Goal: Task Accomplishment & Management: Complete application form

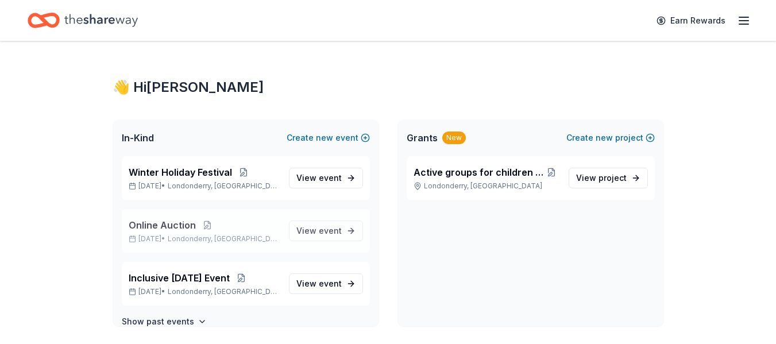
click at [167, 225] on span "Online Auction" at bounding box center [162, 225] width 67 height 14
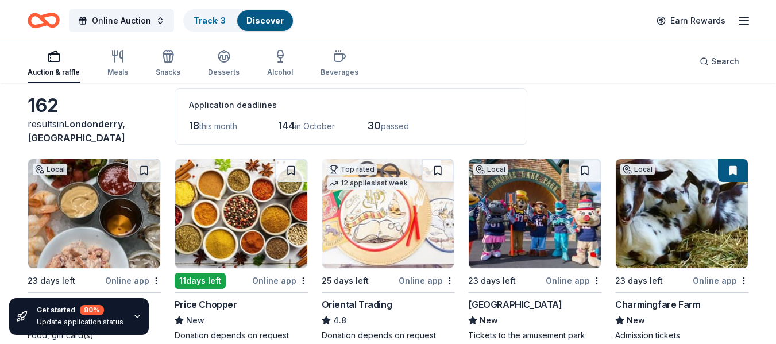
scroll to position [65, 0]
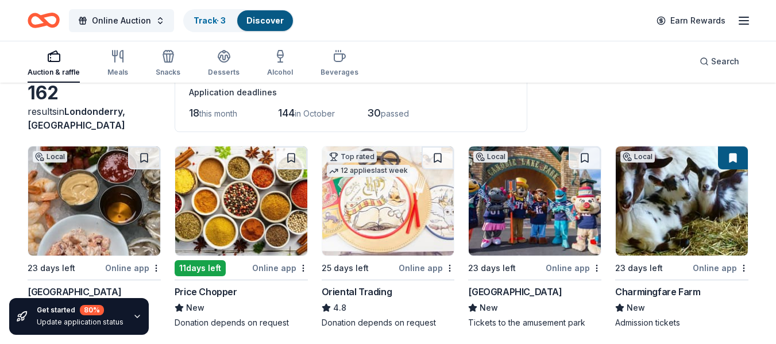
click at [738, 160] on button at bounding box center [733, 157] width 30 height 23
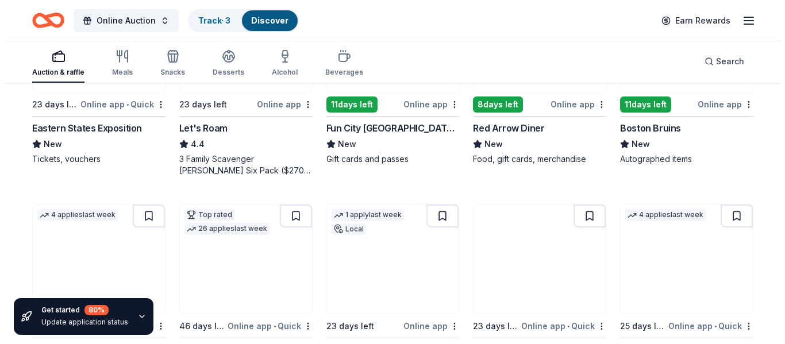
scroll to position [478, 0]
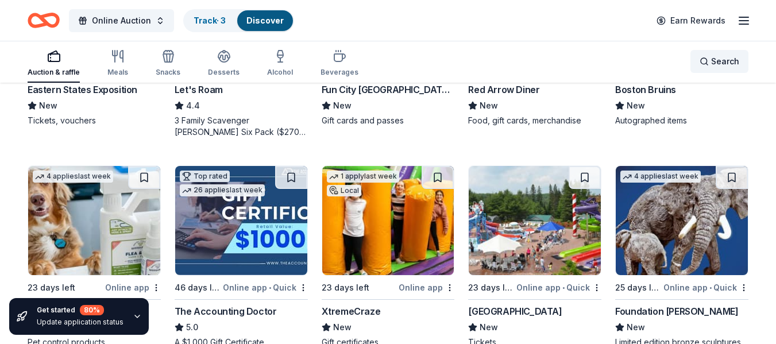
click at [709, 60] on div "Search" at bounding box center [720, 62] width 40 height 14
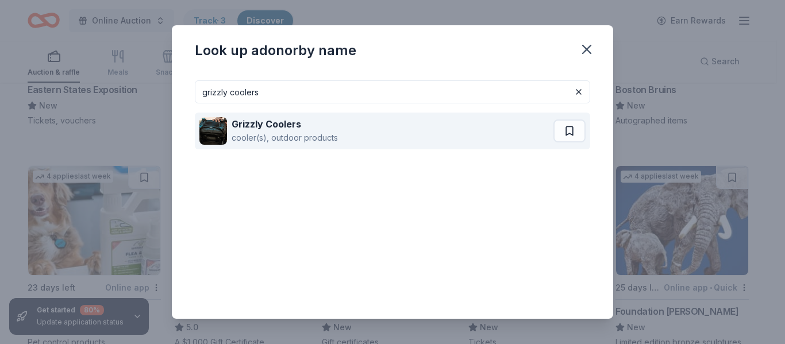
type input "grizzly coolers"
click at [265, 123] on strong "Grizzly Coolers" at bounding box center [267, 123] width 70 height 11
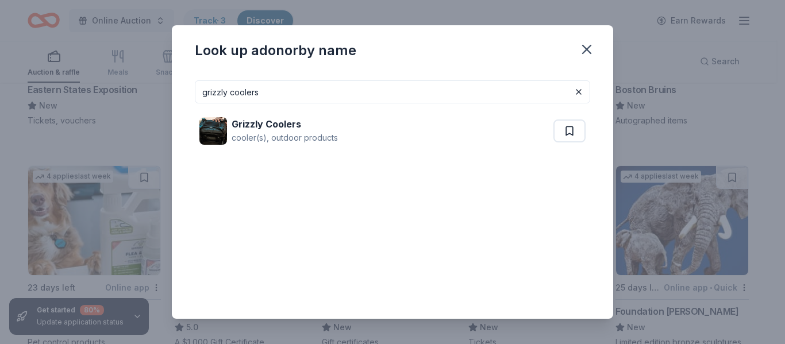
click at [572, 94] on button at bounding box center [579, 92] width 14 height 14
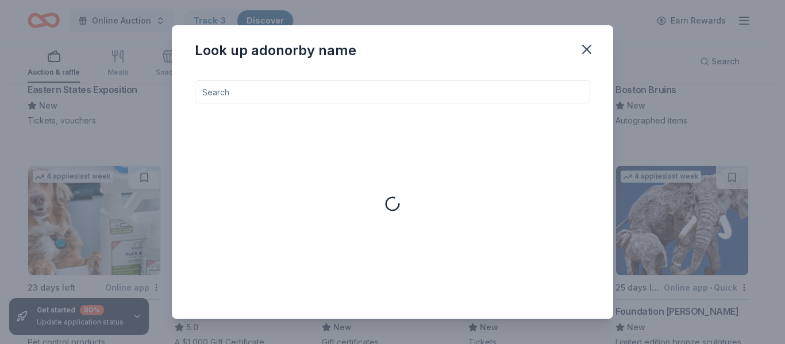
click at [367, 97] on input at bounding box center [392, 91] width 395 height 23
paste input "Omaha Steaks"
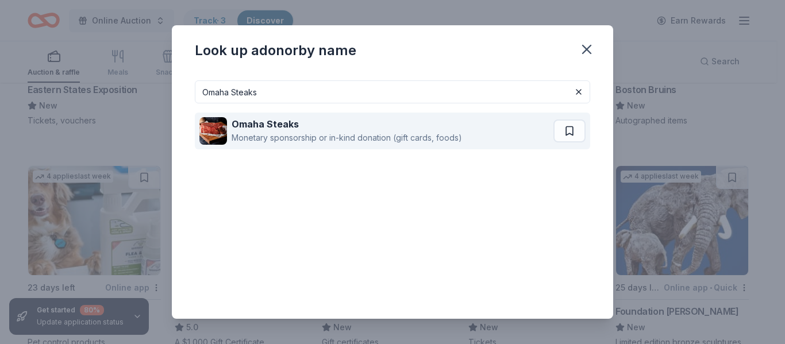
type input "Omaha Steaks"
click at [211, 134] on img at bounding box center [213, 131] width 28 height 28
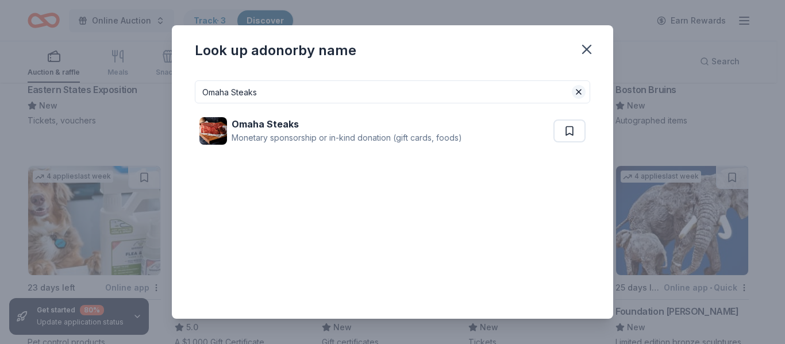
click at [573, 93] on button at bounding box center [579, 92] width 14 height 14
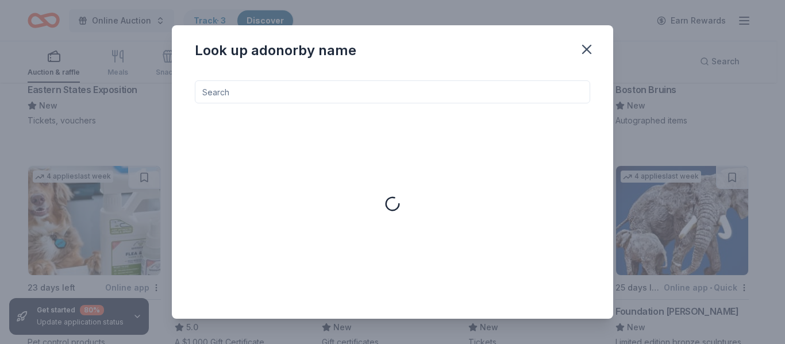
click at [400, 92] on input at bounding box center [392, 91] width 395 height 23
paste input "Legal Seafoods"
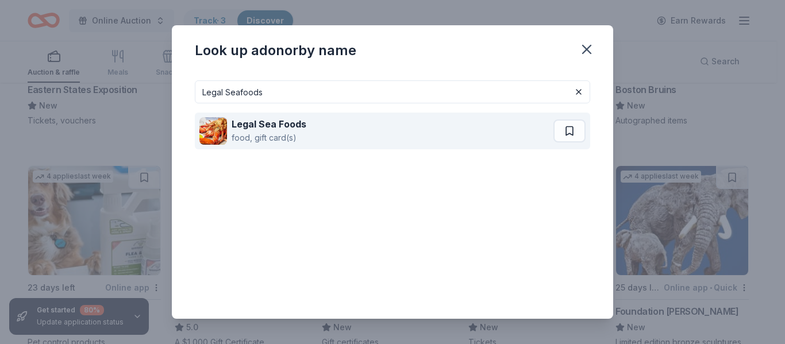
type input "Legal Seafoods"
click at [210, 124] on img at bounding box center [213, 131] width 28 height 28
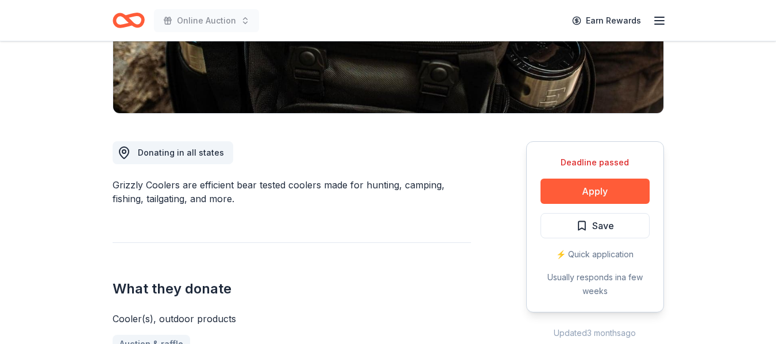
scroll to position [300, 0]
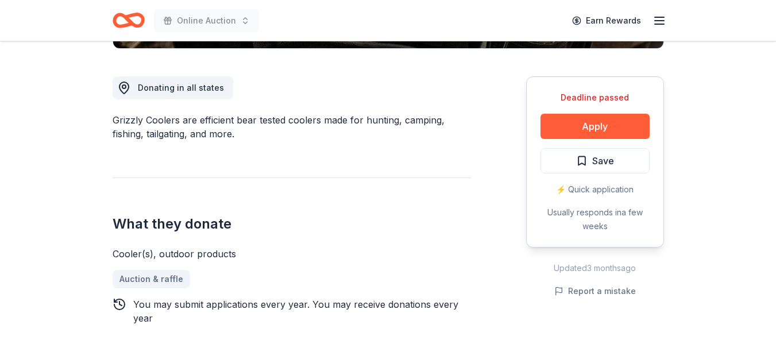
click at [118, 117] on div "Grizzly Coolers are efficient bear tested coolers made for hunting, camping, fi…" at bounding box center [292, 127] width 358 height 28
drag, startPoint x: 113, startPoint y: 124, endPoint x: 165, endPoint y: 123, distance: 52.3
click at [165, 123] on div "Grizzly Coolers are efficient bear tested coolers made for hunting, camping, fi…" at bounding box center [292, 127] width 358 height 28
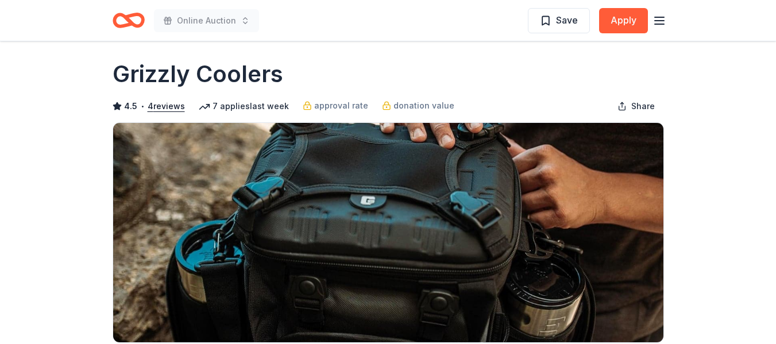
scroll to position [0, 0]
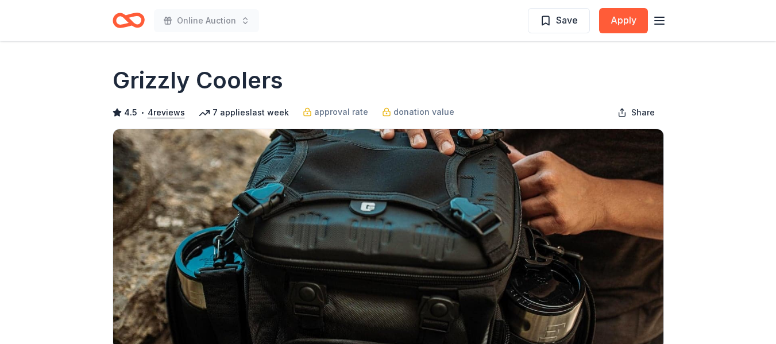
drag, startPoint x: 115, startPoint y: 82, endPoint x: 280, endPoint y: 77, distance: 165.5
click at [280, 77] on h1 "Grizzly Coolers" at bounding box center [198, 80] width 171 height 32
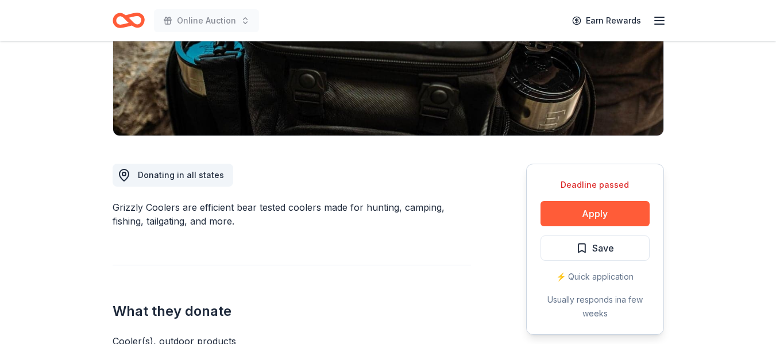
scroll to position [216, 0]
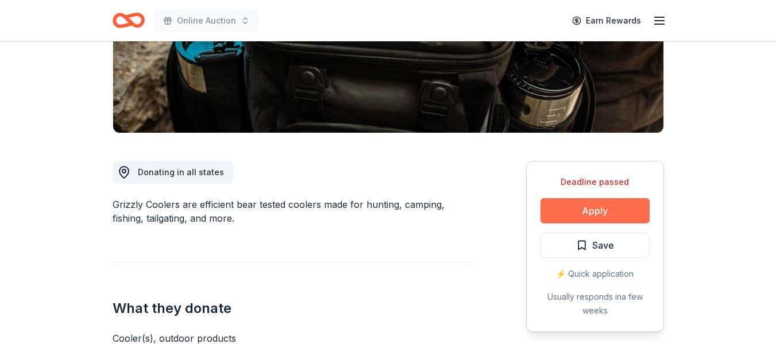
click at [596, 210] on button "Apply" at bounding box center [595, 210] width 109 height 25
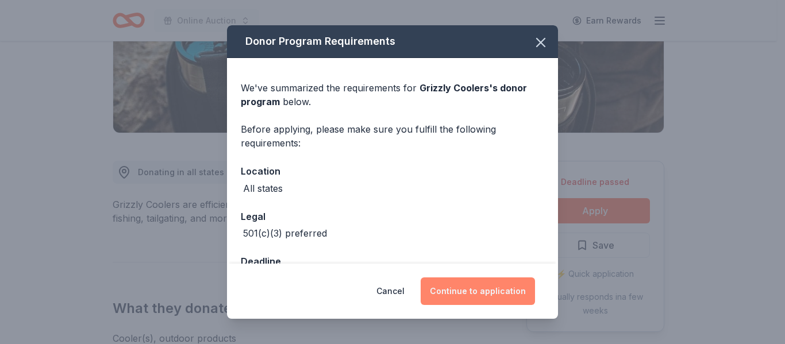
click at [497, 292] on button "Continue to application" at bounding box center [478, 291] width 114 height 28
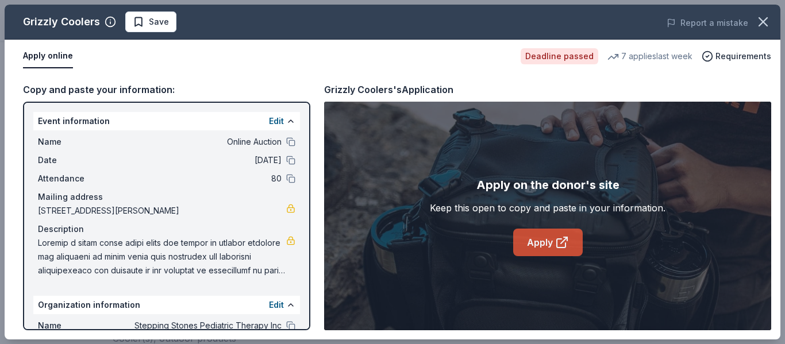
click at [557, 248] on icon at bounding box center [561, 243] width 9 height 9
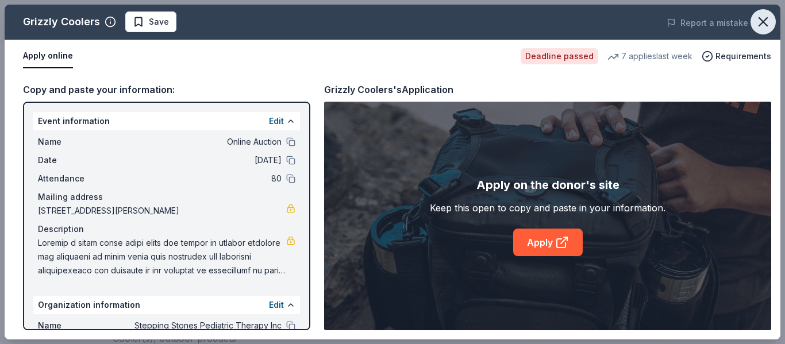
click at [764, 17] on icon "button" at bounding box center [763, 22] width 16 height 16
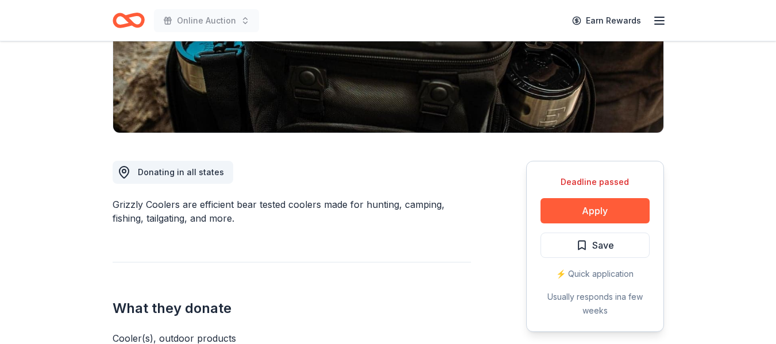
scroll to position [0, 0]
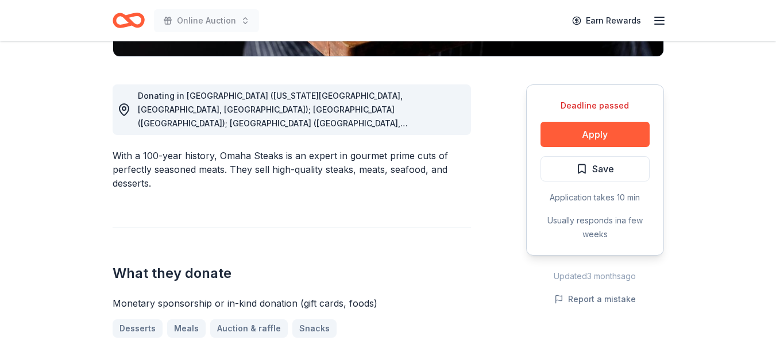
scroll to position [296, 0]
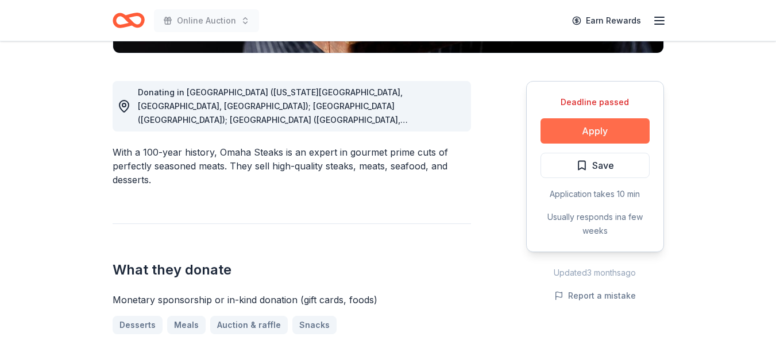
click at [601, 126] on button "Apply" at bounding box center [595, 130] width 109 height 25
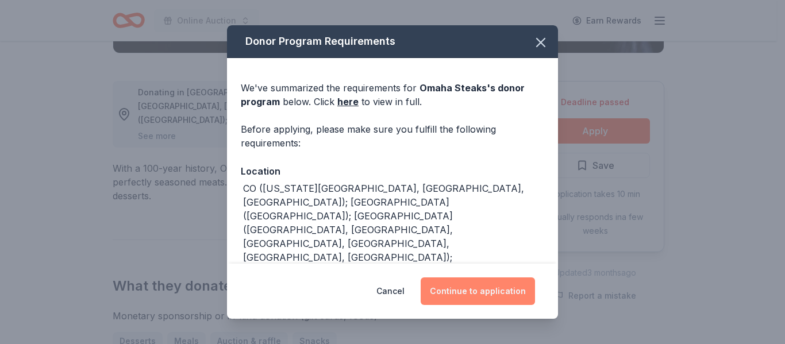
click at [496, 295] on button "Continue to application" at bounding box center [478, 291] width 114 height 28
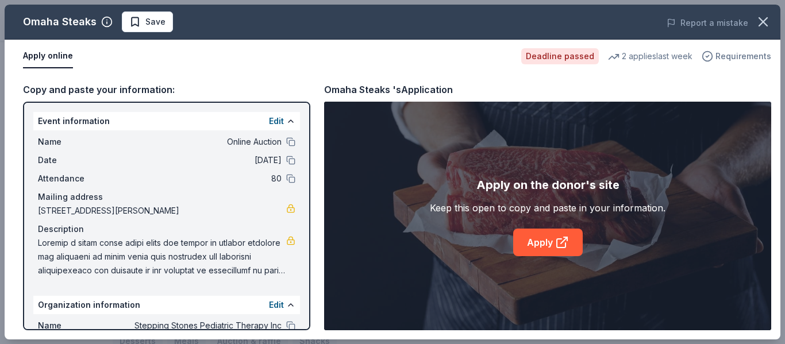
click at [730, 59] on span "Requirements" at bounding box center [743, 56] width 56 height 14
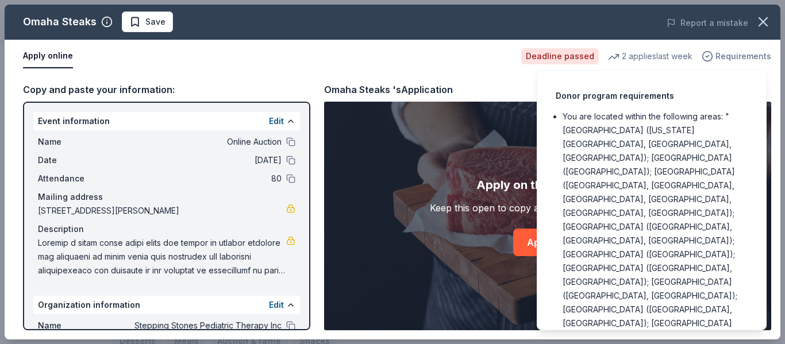
click at [730, 59] on span "Requirements" at bounding box center [743, 56] width 56 height 14
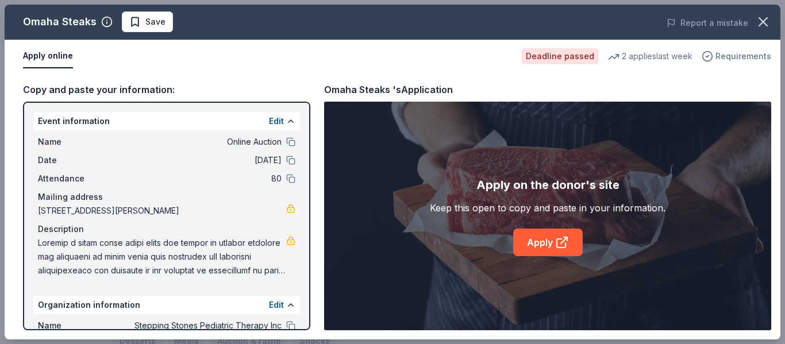
click at [709, 55] on icon "button" at bounding box center [706, 56] width 11 height 11
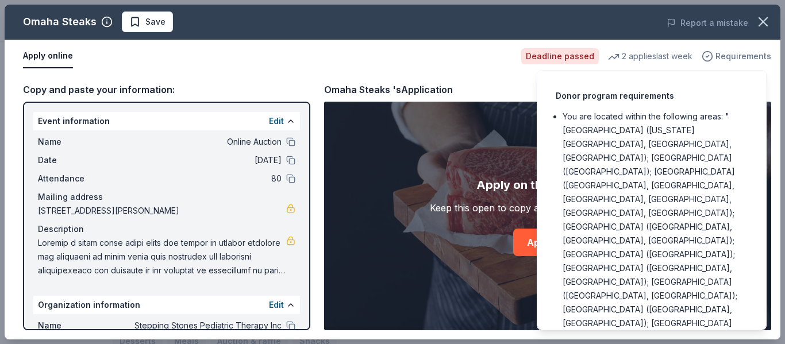
click at [709, 55] on icon "button" at bounding box center [706, 56] width 11 height 11
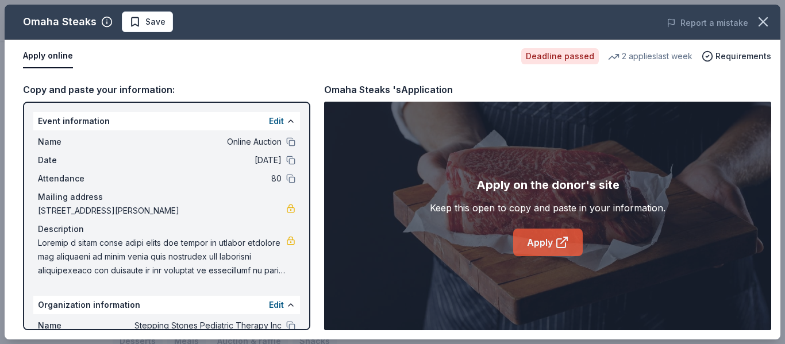
click at [548, 246] on link "Apply" at bounding box center [548, 243] width 70 height 28
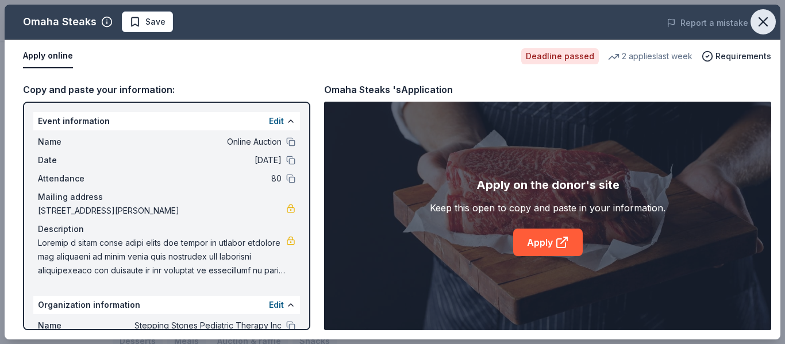
click at [762, 17] on icon "button" at bounding box center [763, 22] width 16 height 16
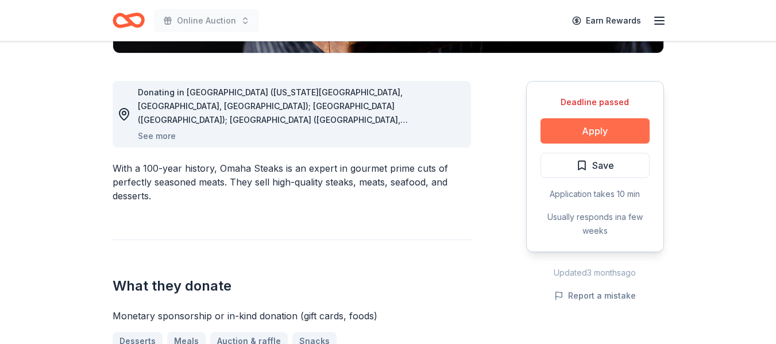
click at [589, 137] on button "Apply" at bounding box center [595, 130] width 109 height 25
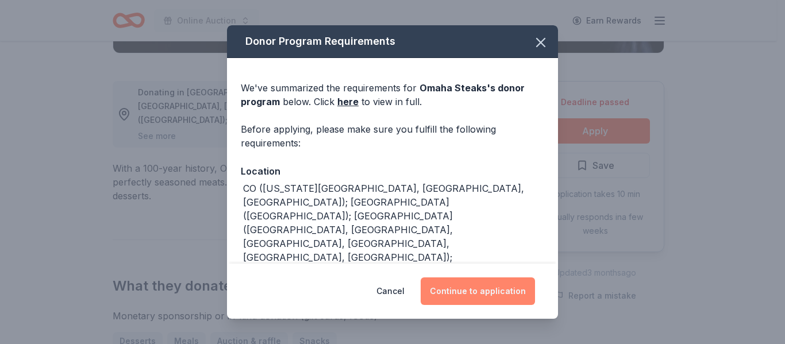
click at [467, 293] on button "Continue to application" at bounding box center [478, 291] width 114 height 28
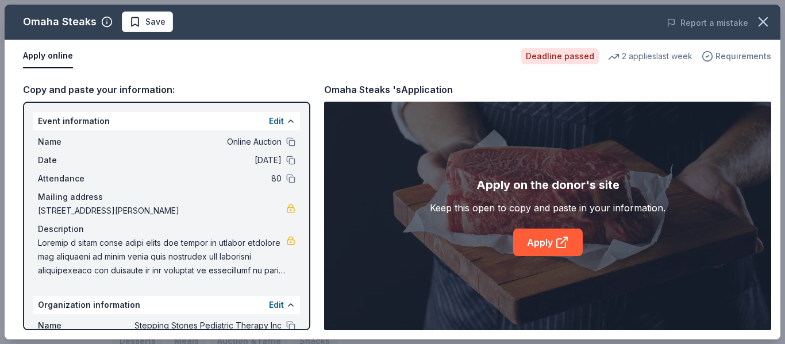
click at [744, 51] on span "Requirements" at bounding box center [743, 56] width 56 height 14
click at [769, 22] on icon "button" at bounding box center [763, 22] width 16 height 16
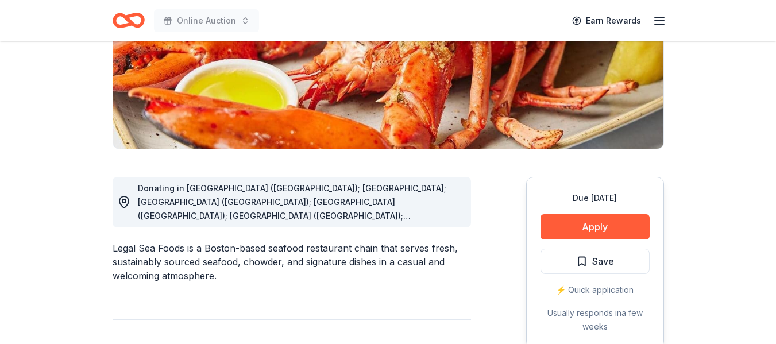
scroll to position [261, 0]
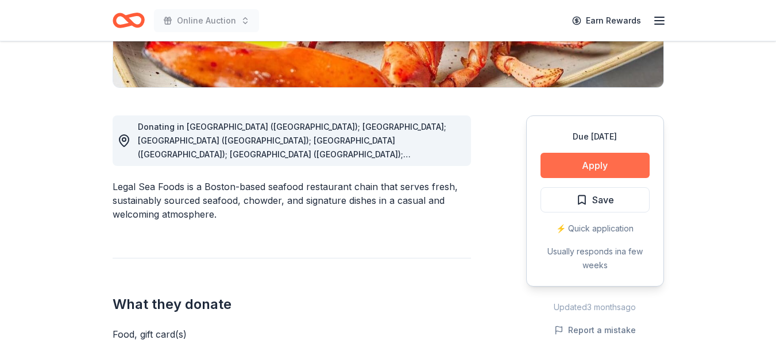
click at [605, 160] on button "Apply" at bounding box center [595, 165] width 109 height 25
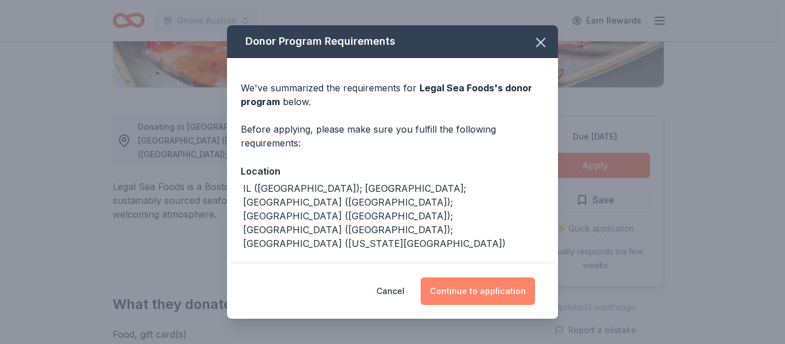
click at [491, 294] on button "Continue to application" at bounding box center [478, 291] width 114 height 28
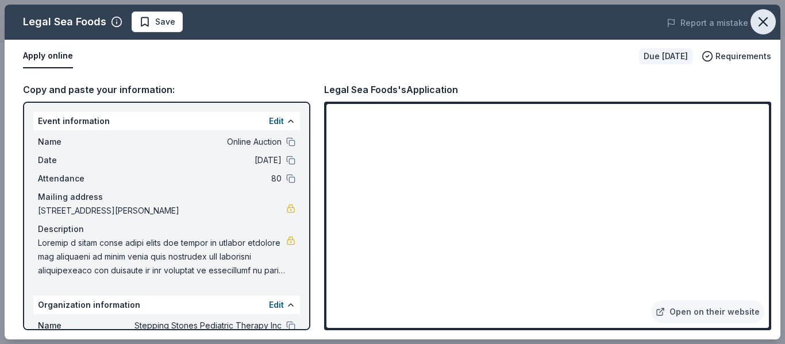
click at [766, 25] on icon "button" at bounding box center [763, 22] width 8 height 8
